Goal: Use online tool/utility: Utilize a website feature to perform a specific function

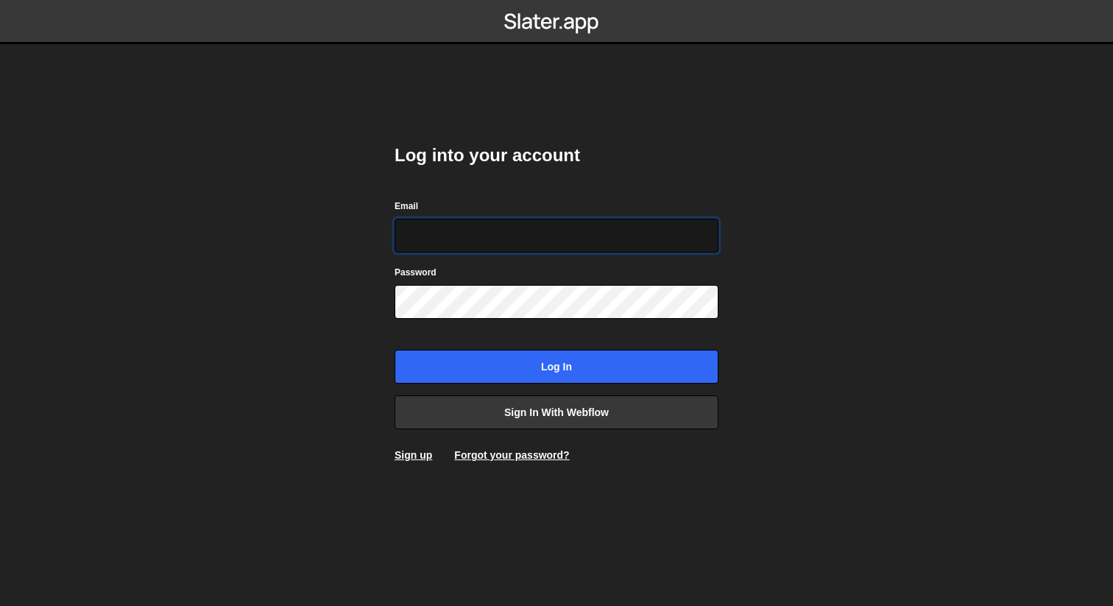
type input "[EMAIL_ADDRESS][DOMAIN_NAME]"
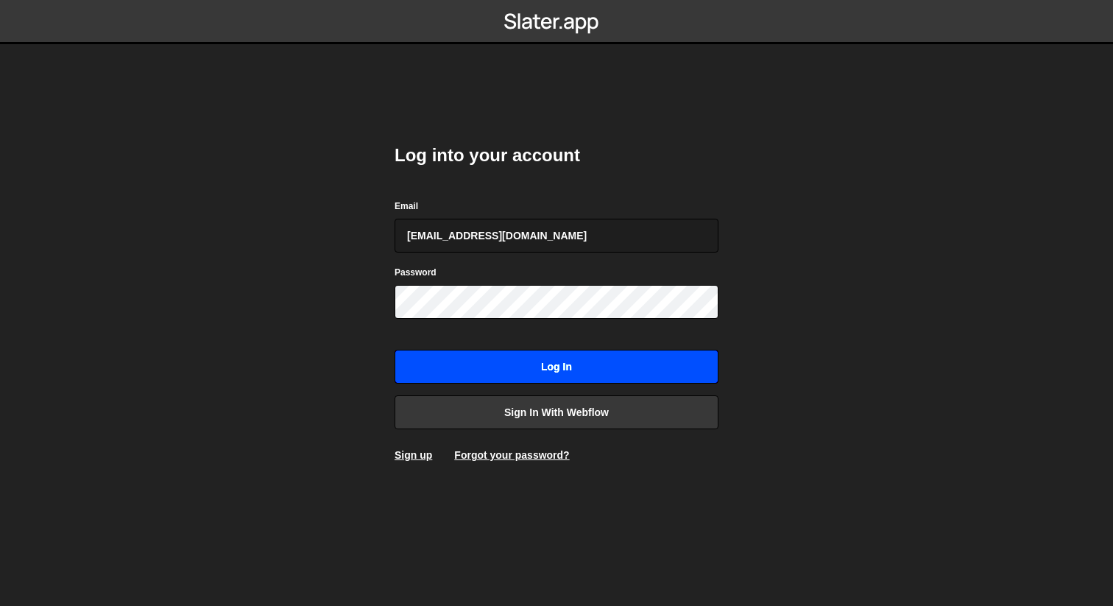
click at [539, 361] on input "Log in" at bounding box center [556, 367] width 324 height 34
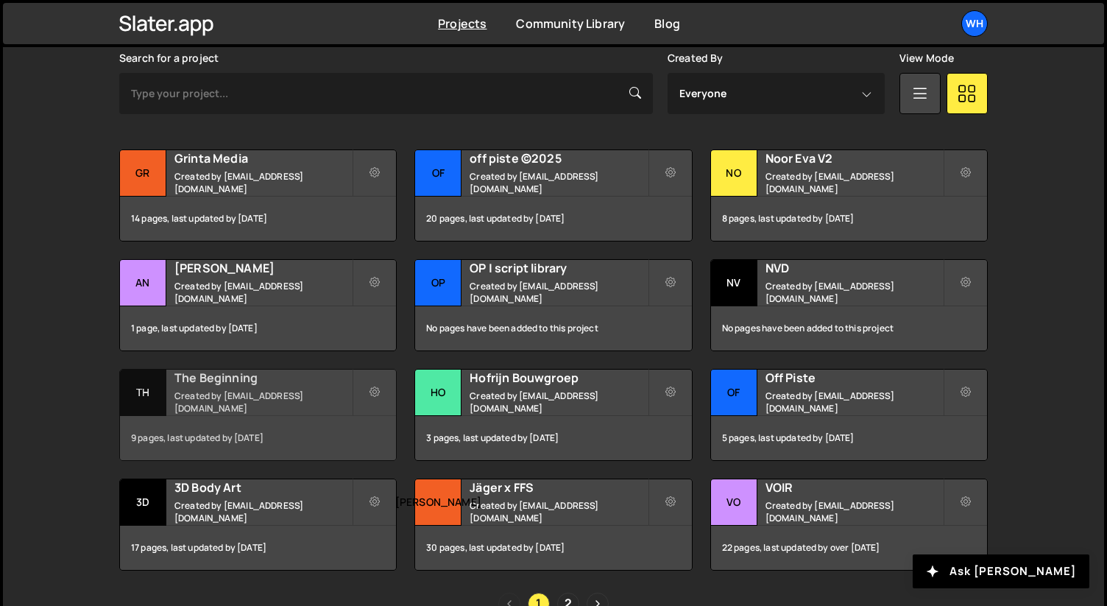
scroll to position [458, 0]
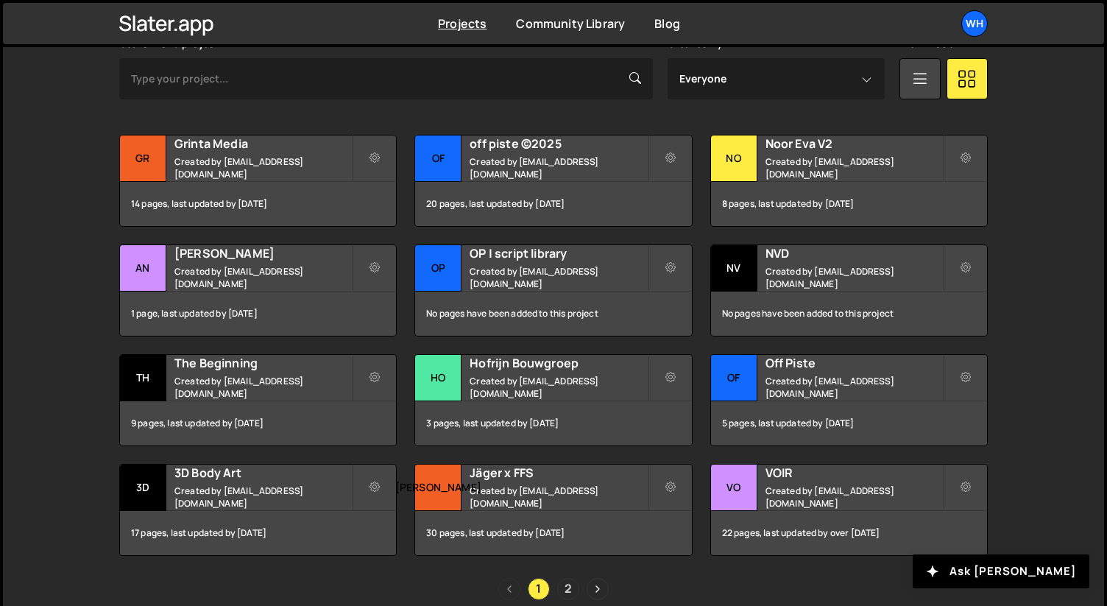
click at [570, 585] on link "2" at bounding box center [568, 589] width 22 height 22
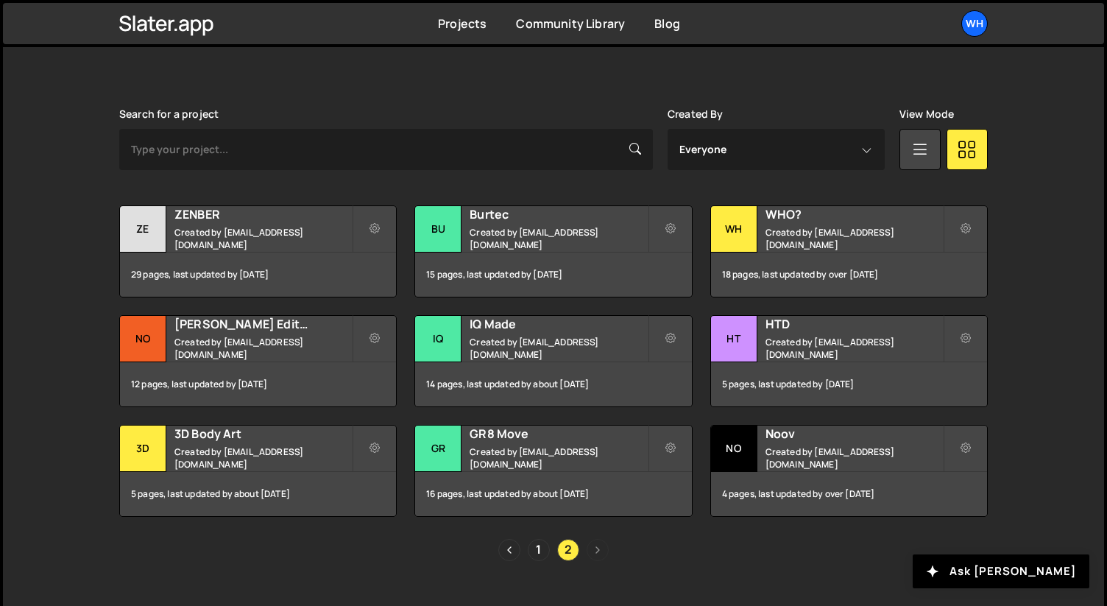
scroll to position [415, 0]
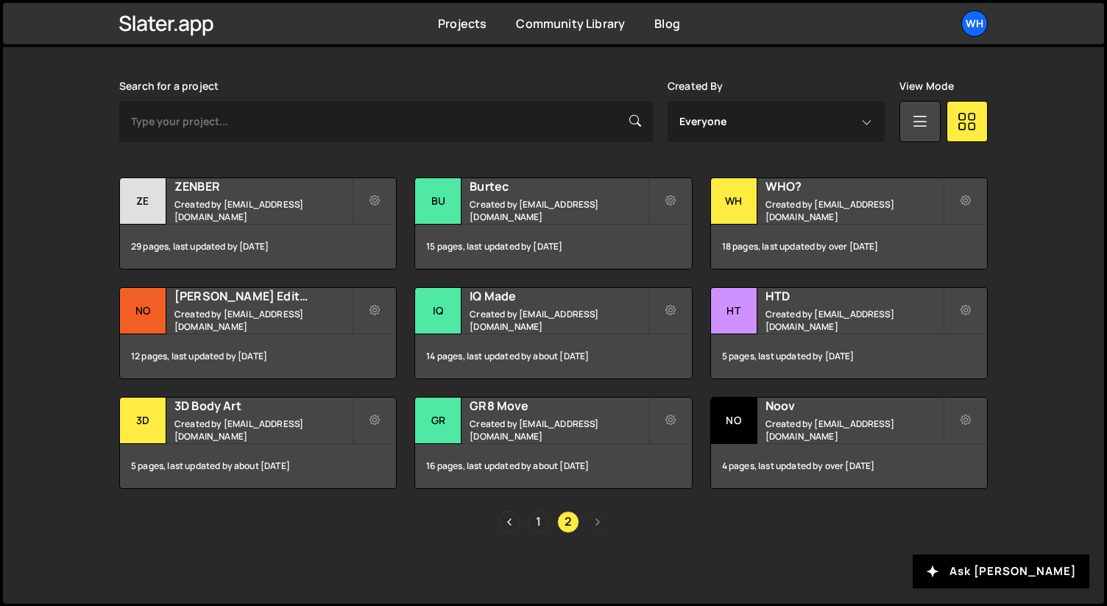
click at [536, 514] on link "1" at bounding box center [539, 522] width 22 height 22
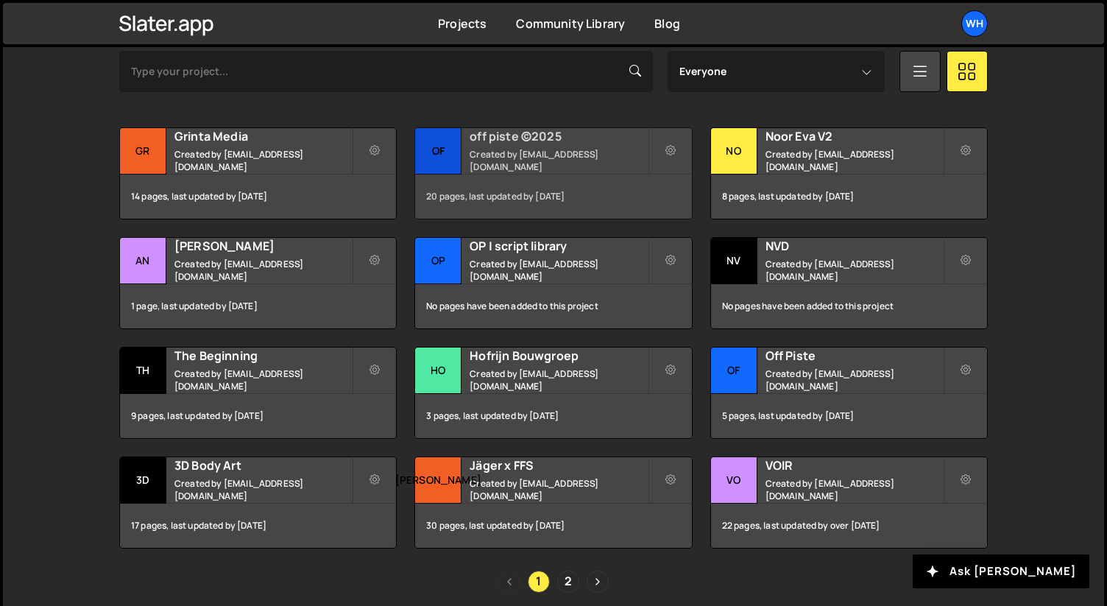
scroll to position [480, 0]
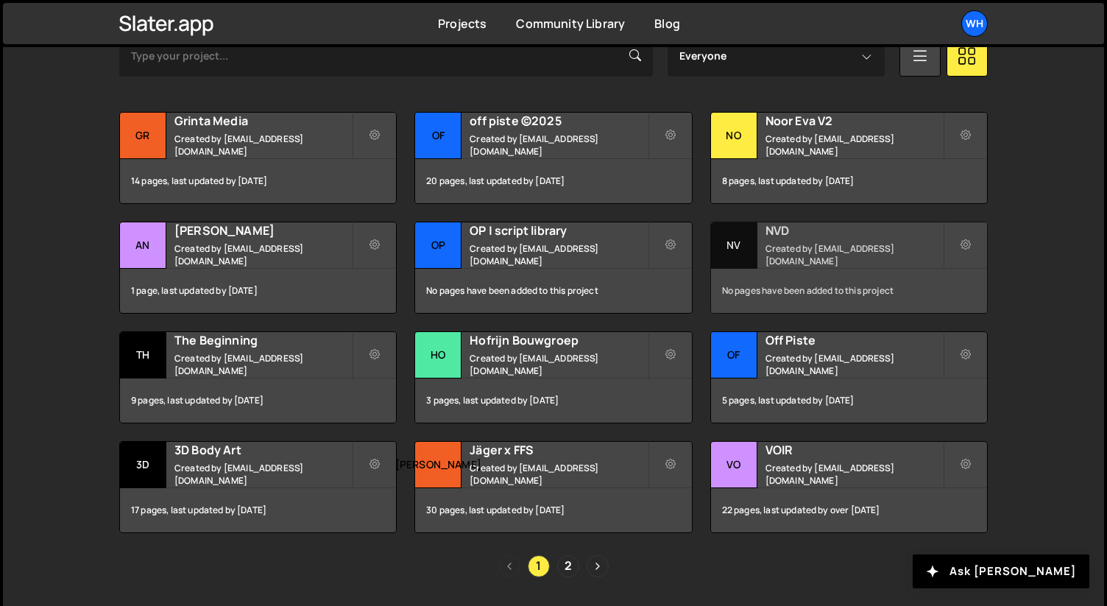
click at [825, 238] on h2 "NVD" at bounding box center [853, 230] width 177 height 16
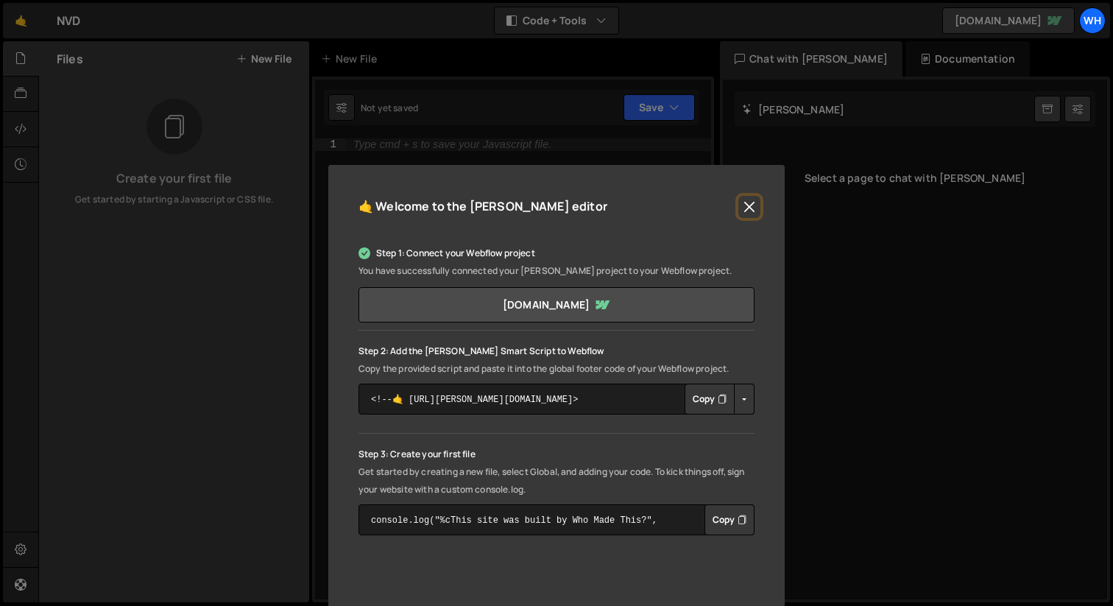
click at [742, 204] on button "Close" at bounding box center [749, 207] width 22 height 22
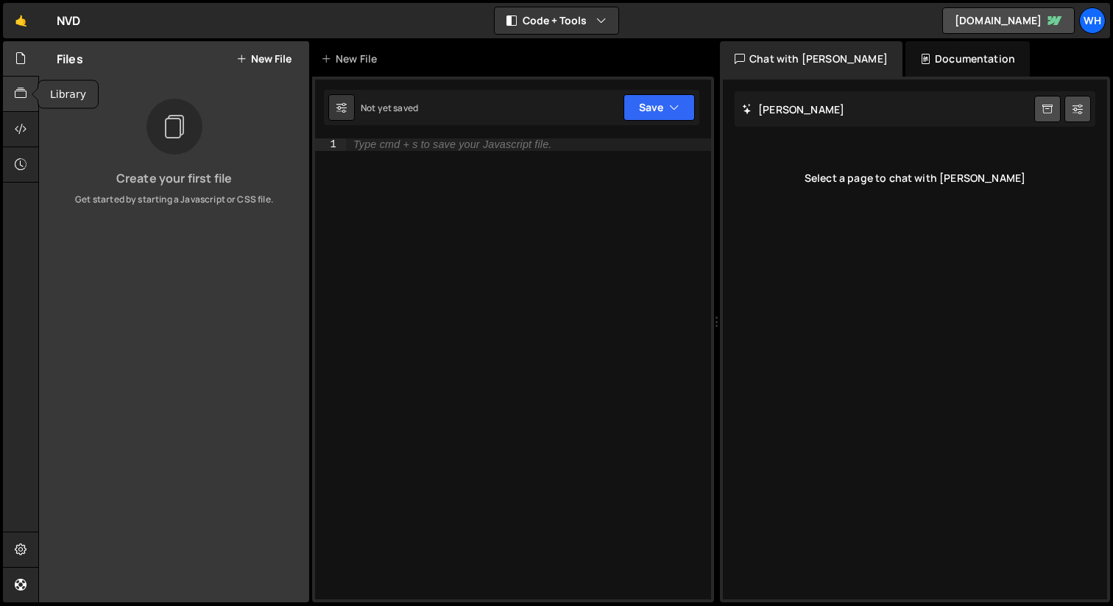
click at [26, 94] on icon at bounding box center [21, 93] width 12 height 16
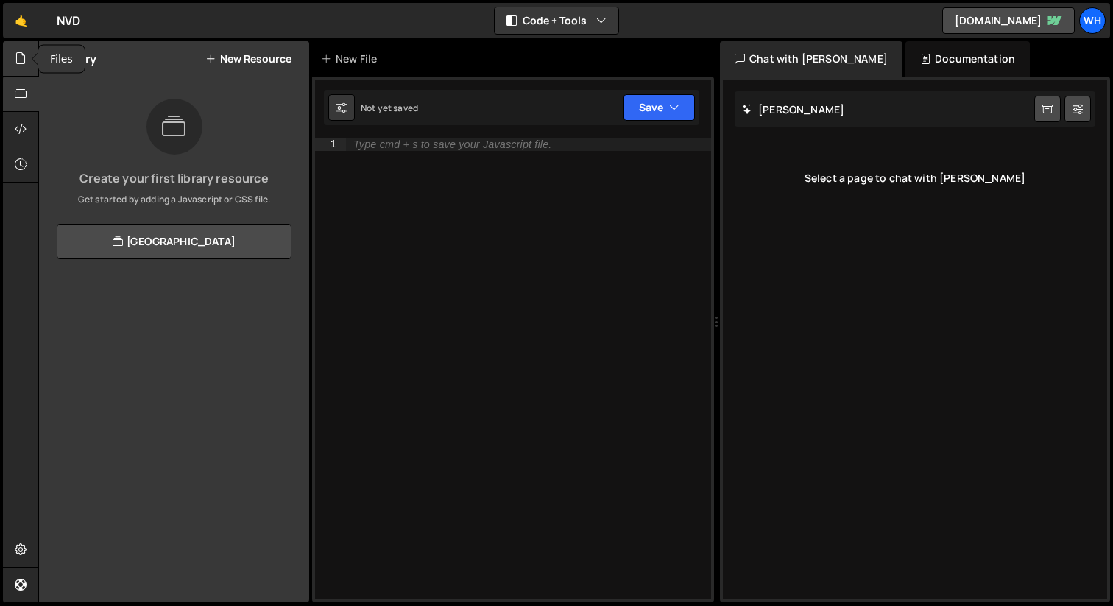
click at [11, 63] on div at bounding box center [21, 58] width 36 height 35
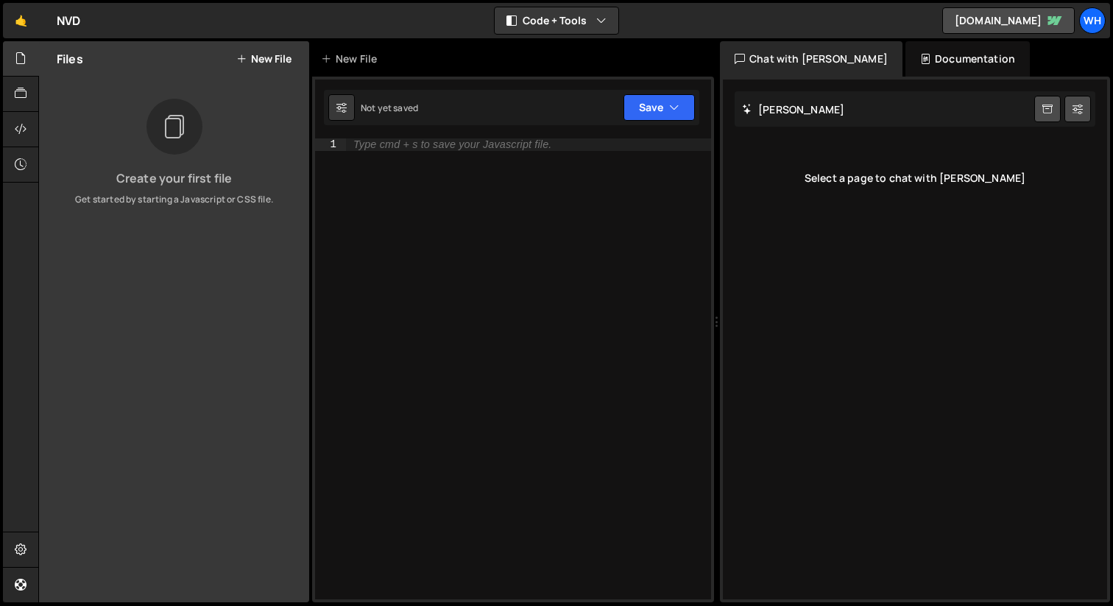
click at [484, 181] on div "Type cmd + s to save your Javascript file." at bounding box center [528, 380] width 365 height 485
paste textarea "});"
type textarea "});"
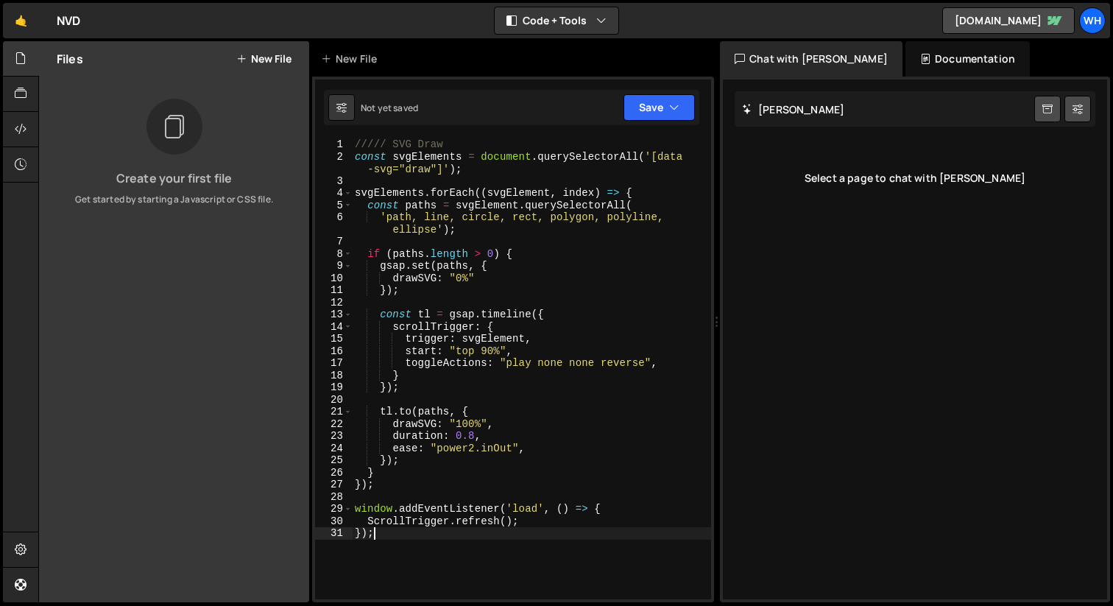
scroll to position [2, 0]
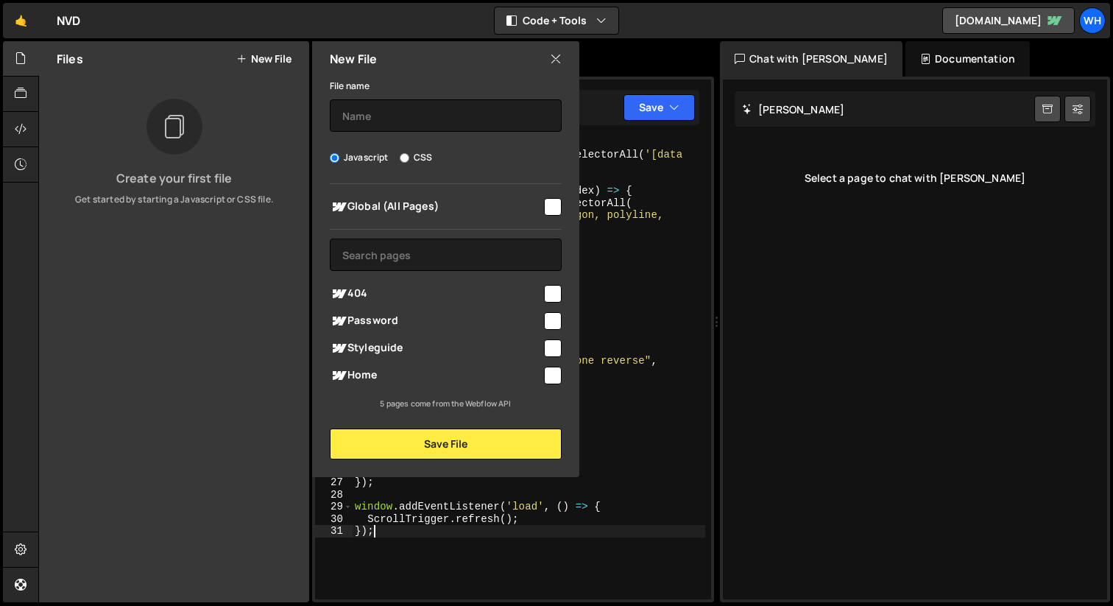
click at [548, 371] on input "checkbox" at bounding box center [553, 375] width 18 height 18
checkbox input "true"
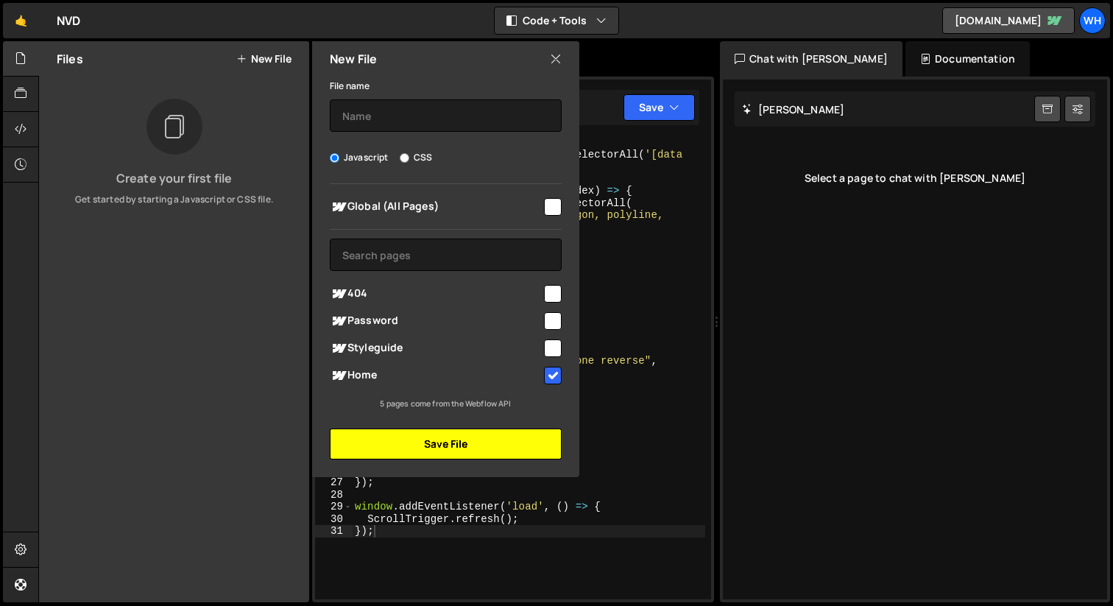
click at [447, 447] on button "Save File" at bounding box center [446, 443] width 232 height 31
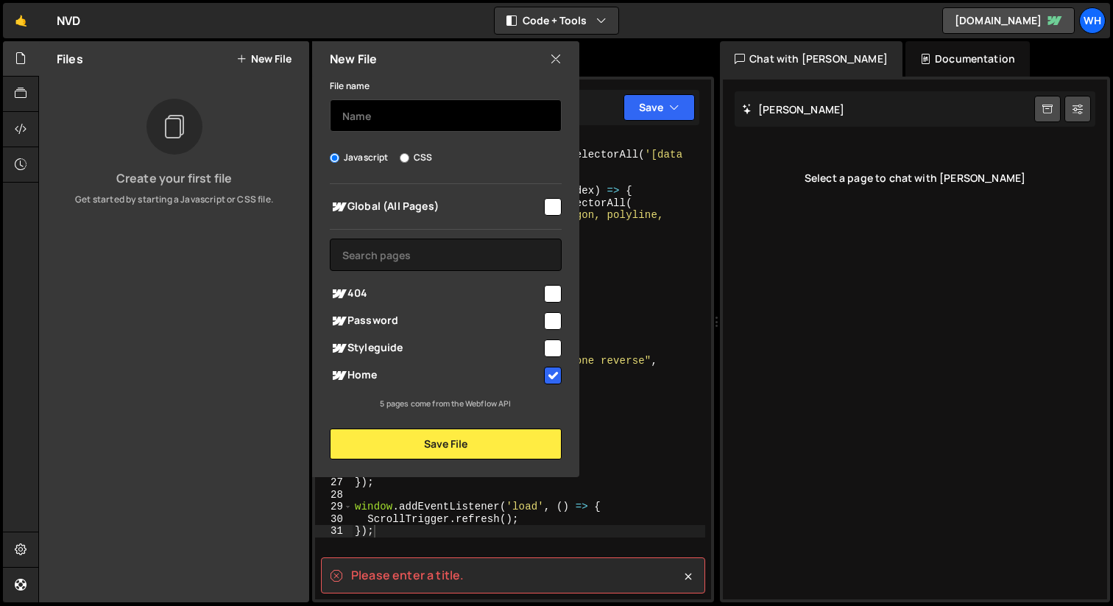
click at [401, 117] on input "text" at bounding box center [446, 115] width 232 height 32
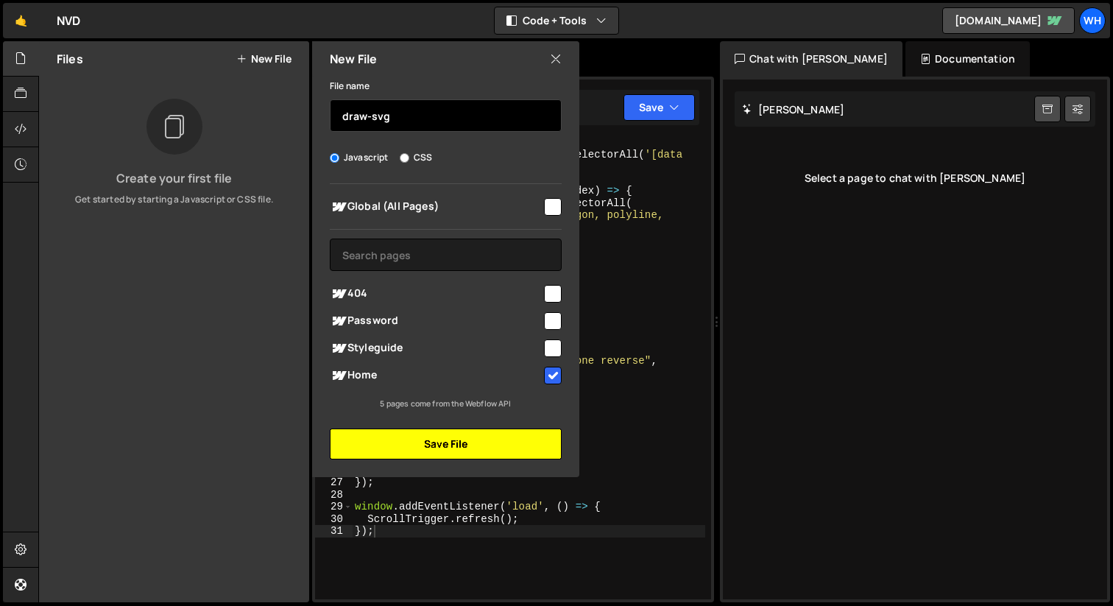
type input "draw-svg"
click at [421, 445] on button "Save File" at bounding box center [446, 443] width 232 height 31
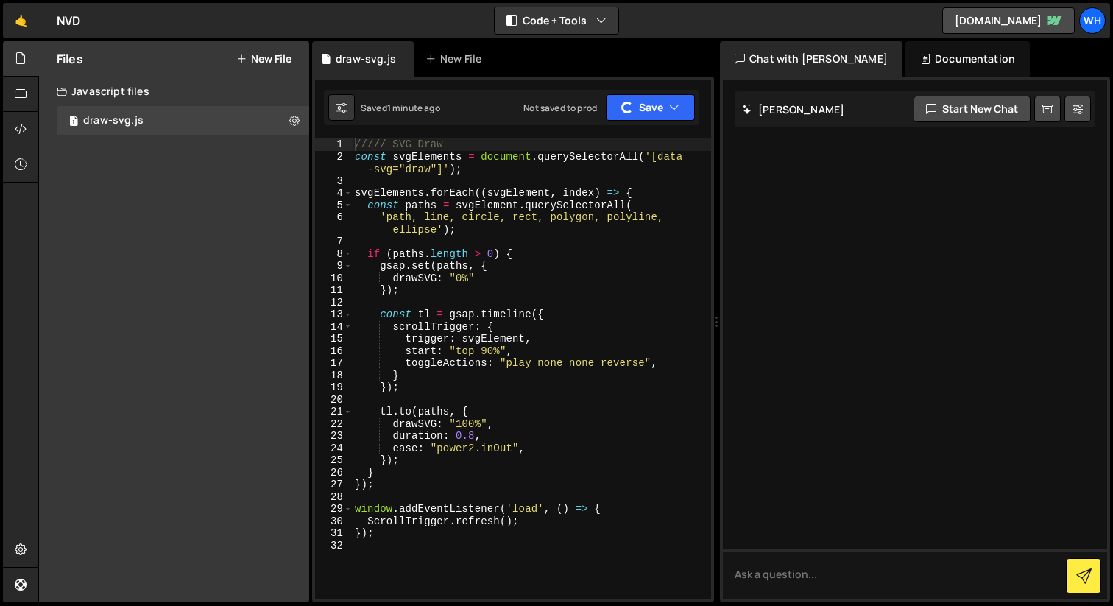
click at [511, 564] on div "///// SVG Draw const svgElements = document . querySelectorAll ( '[data -svg="d…" at bounding box center [531, 380] width 359 height 485
click at [815, 578] on textarea at bounding box center [915, 574] width 384 height 50
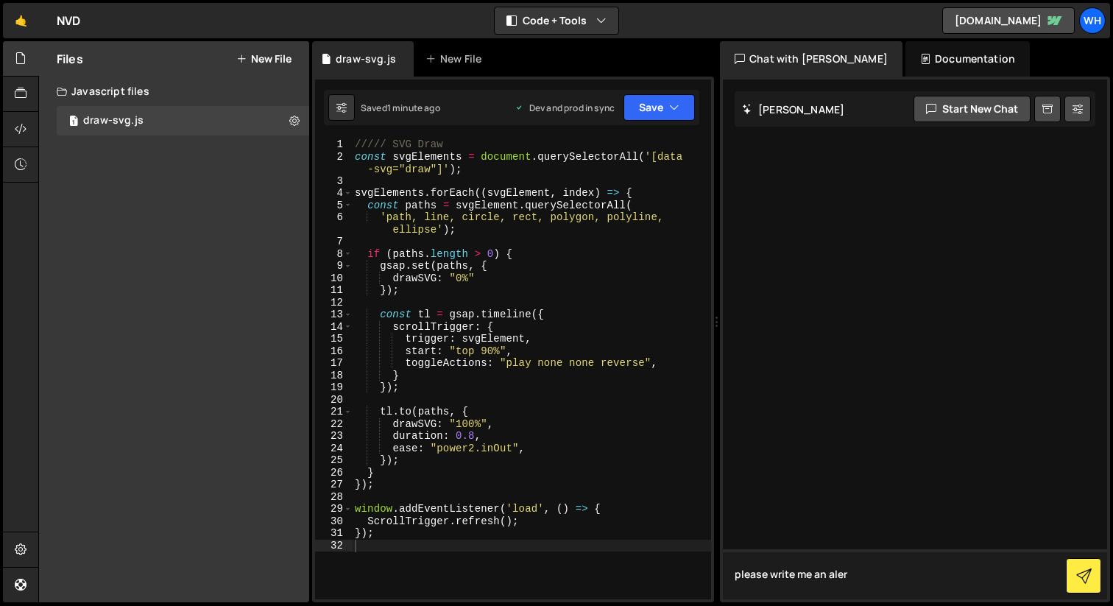
type textarea "please write me an alert"
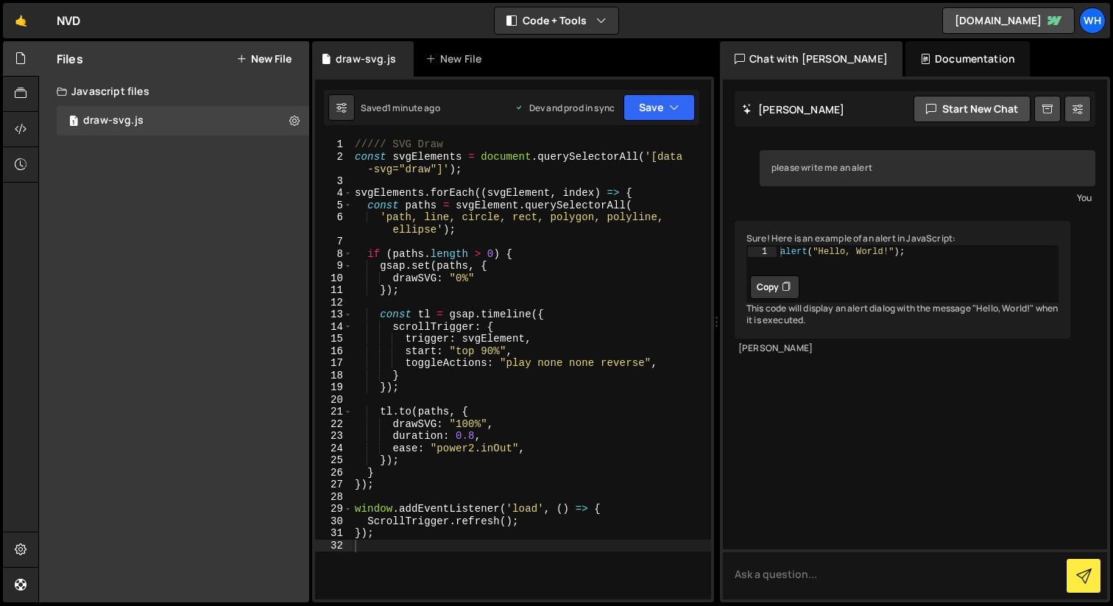
click at [786, 294] on icon at bounding box center [785, 287] width 9 height 15
click at [475, 594] on div "///// SVG Draw const svgElements = document . querySelectorAll ( '[data -svg="d…" at bounding box center [531, 380] width 359 height 485
paste textarea "alert("Hello, World!");"
type textarea "alert("Hello, World!");"
drag, startPoint x: 536, startPoint y: 556, endPoint x: 316, endPoint y: 556, distance: 219.3
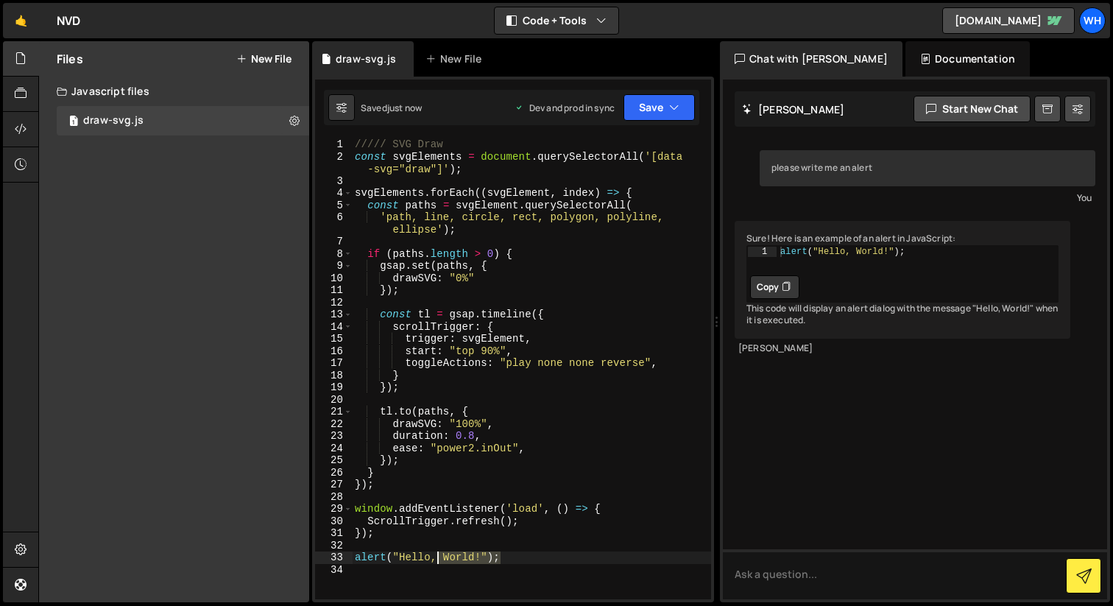
click at [316, 556] on div "1 2 3 4 5 6 7 8 9 10 11 12 13 14 15 16 17 18 19 20 21 22 23 24 25 26 27 28 29 3…" at bounding box center [513, 368] width 396 height 461
type textarea "alert("Hello, World!");"
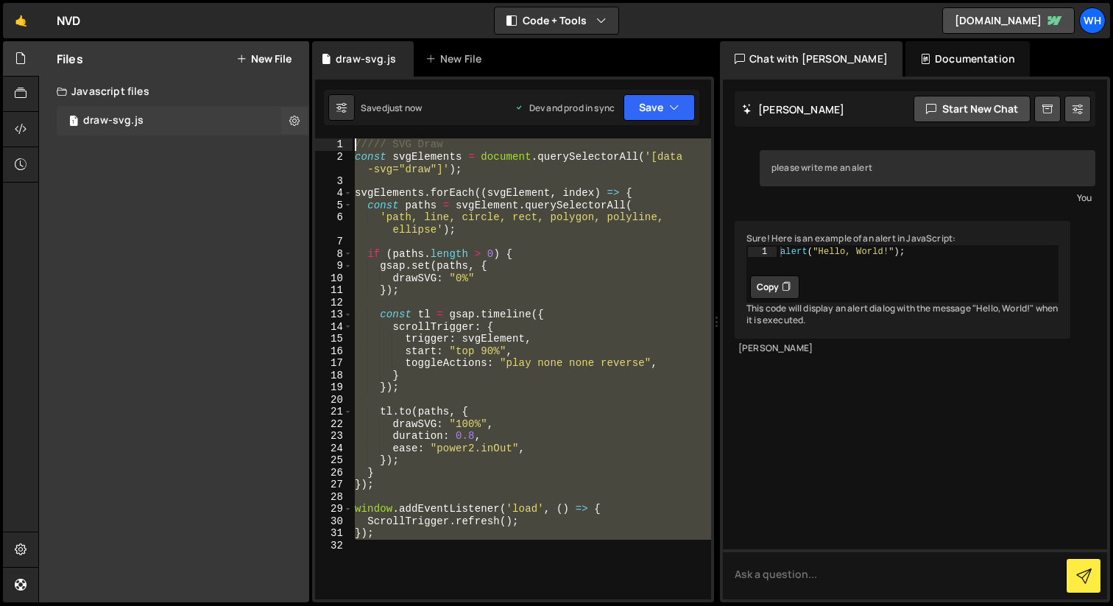
drag, startPoint x: 545, startPoint y: 582, endPoint x: 263, endPoint y: 118, distance: 542.1
click at [263, 118] on div "Files New File Create your first file Get started by starting a Javascript or C…" at bounding box center [575, 321] width 1074 height 561
paste textarea "}"
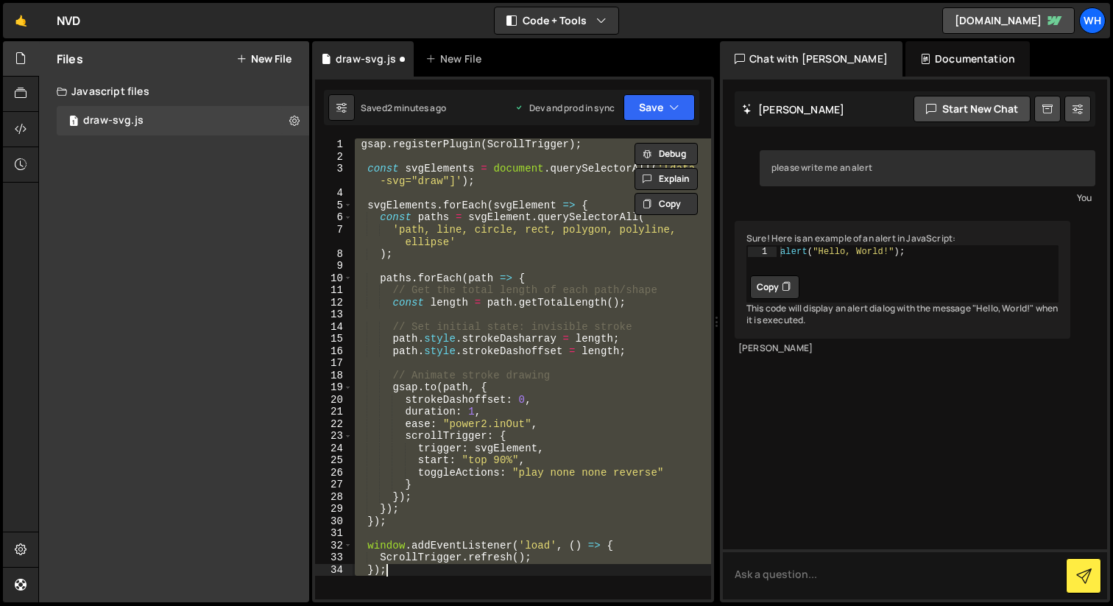
type textarea "});"
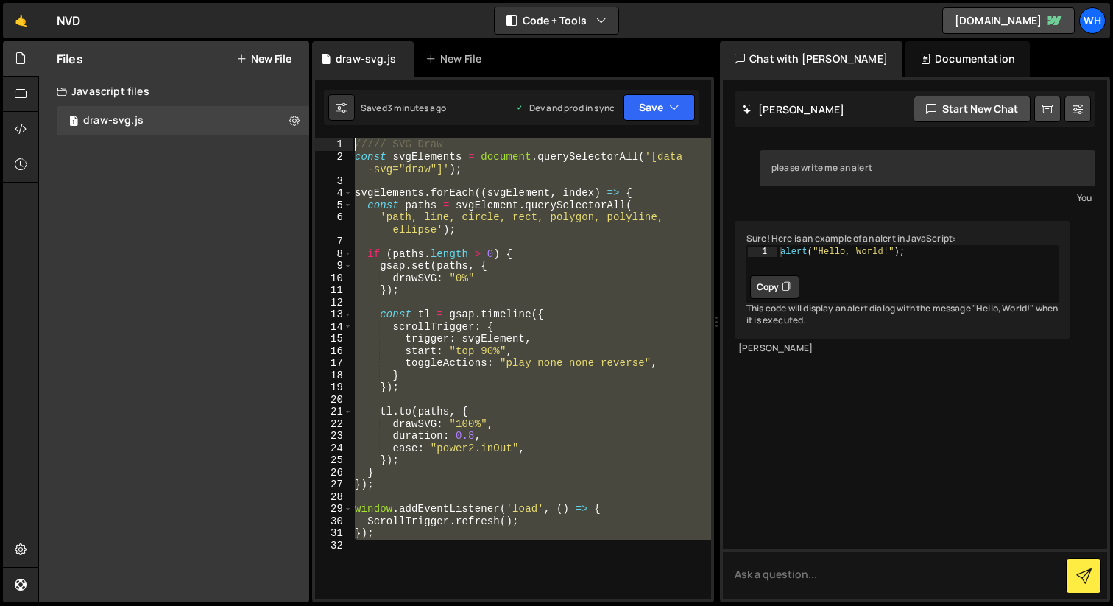
drag, startPoint x: 453, startPoint y: 565, endPoint x: 165, endPoint y: 40, distance: 599.3
click at [165, 40] on div "Hold on a sec... Are you certain you wish to leave this page? Any changes you'v…" at bounding box center [556, 303] width 1113 height 606
type textarea "///// SVG Draw const svgElements = document.querySelectorAll('[data-svg="draw"]…"
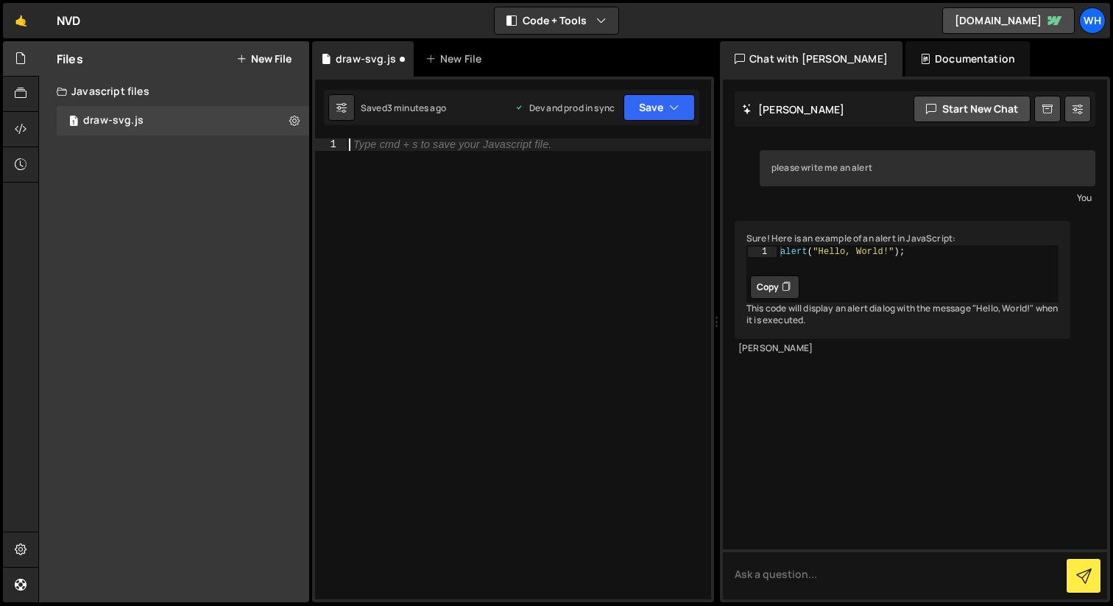
paste textarea "});"
type textarea "});"
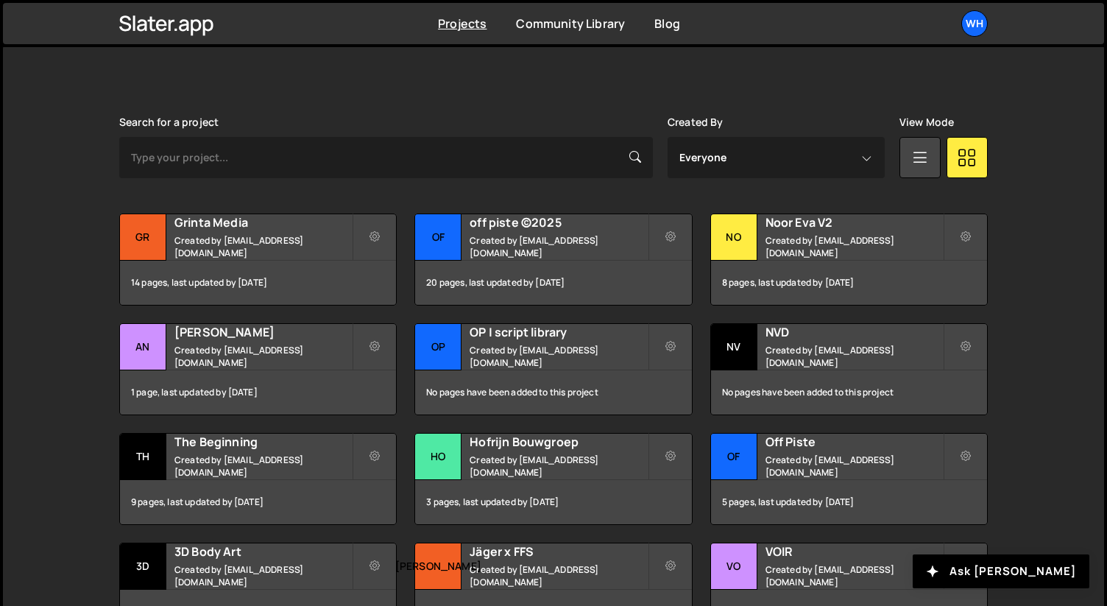
scroll to position [415, 0]
